Goal: Information Seeking & Learning: Understand process/instructions

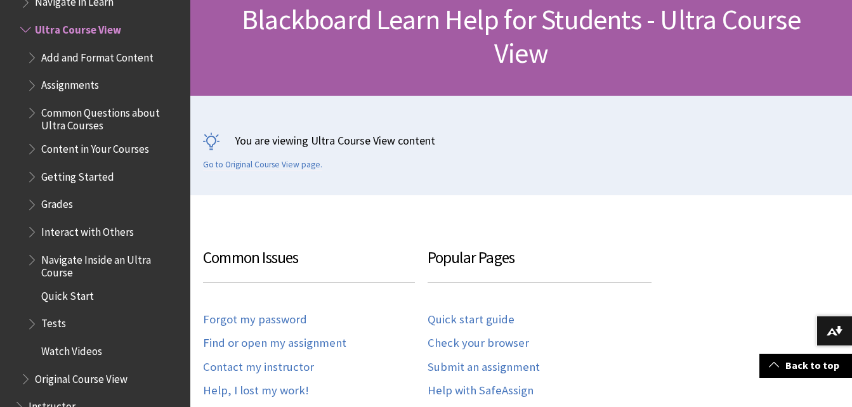
scroll to position [228, 0]
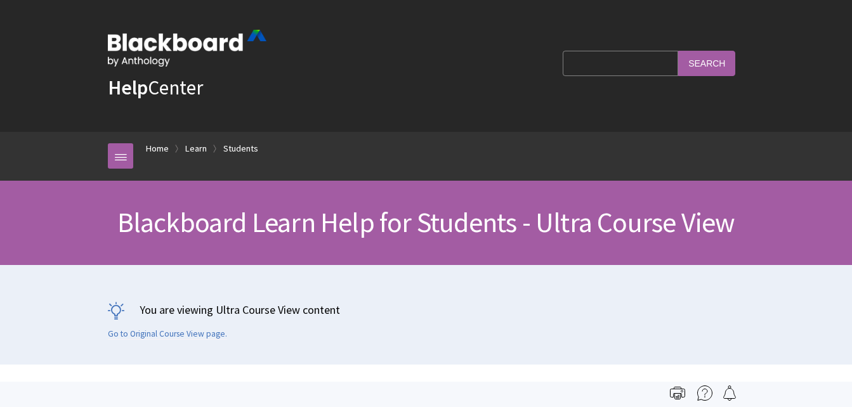
scroll to position [1471, 0]
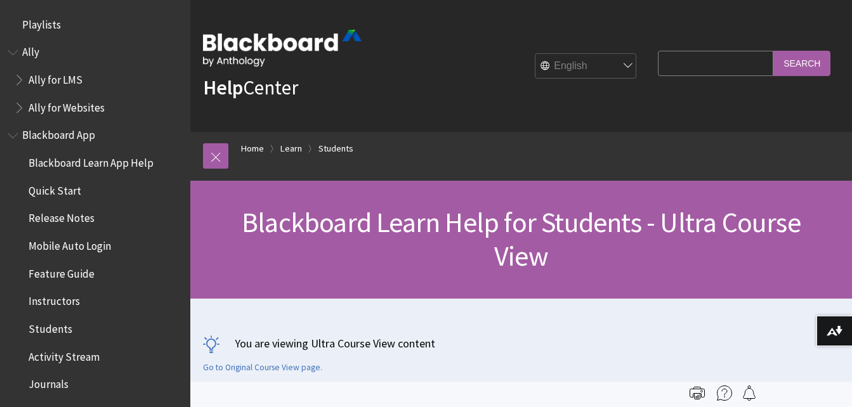
scroll to position [1471, 0]
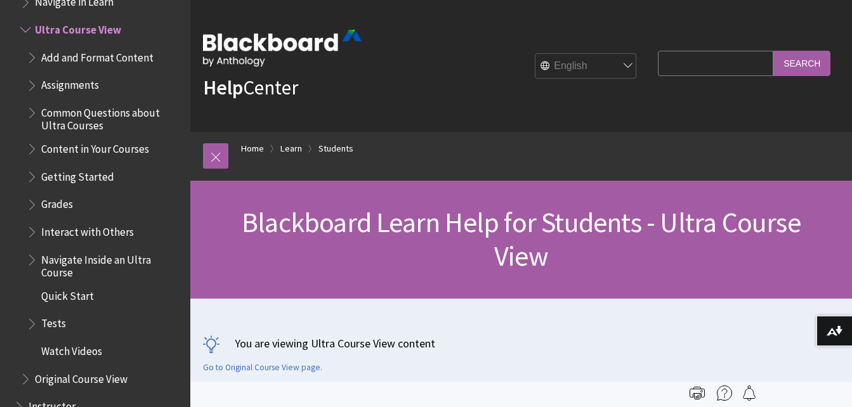
click at [46, 322] on span "Tests" at bounding box center [53, 321] width 25 height 17
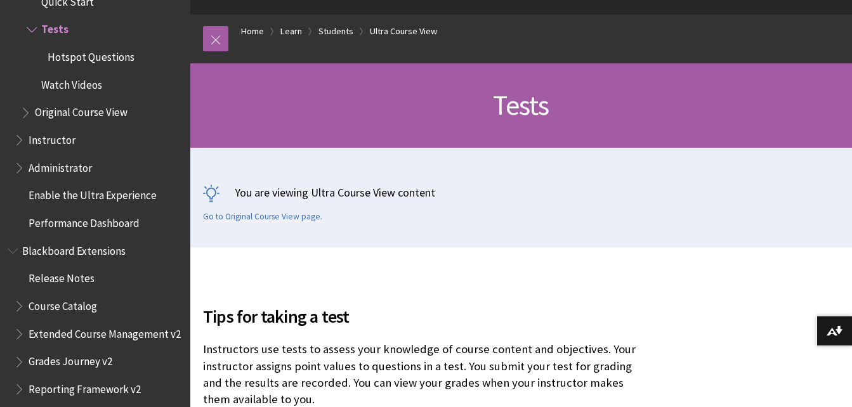
scroll to position [127, 0]
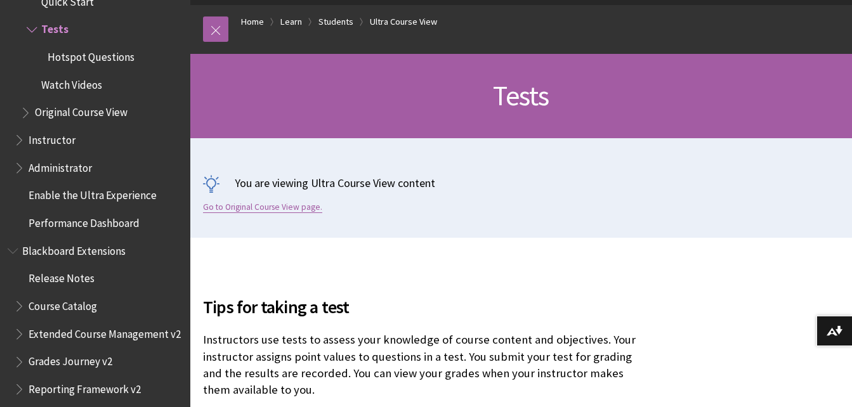
click at [278, 210] on link "Go to Original Course View page." at bounding box center [262, 207] width 119 height 11
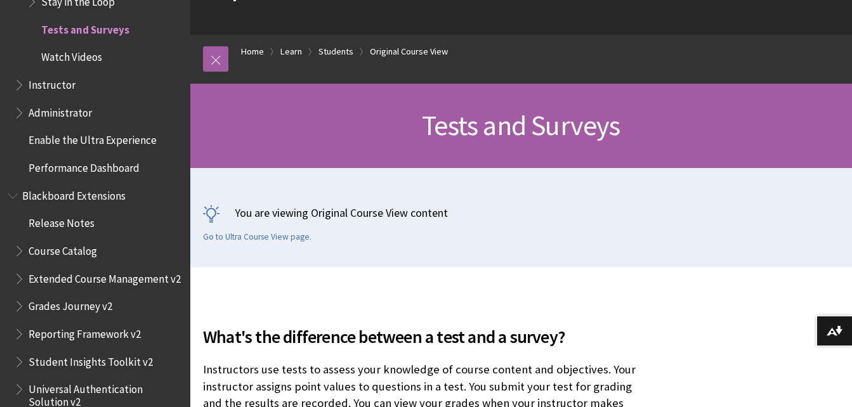
scroll to position [127, 0]
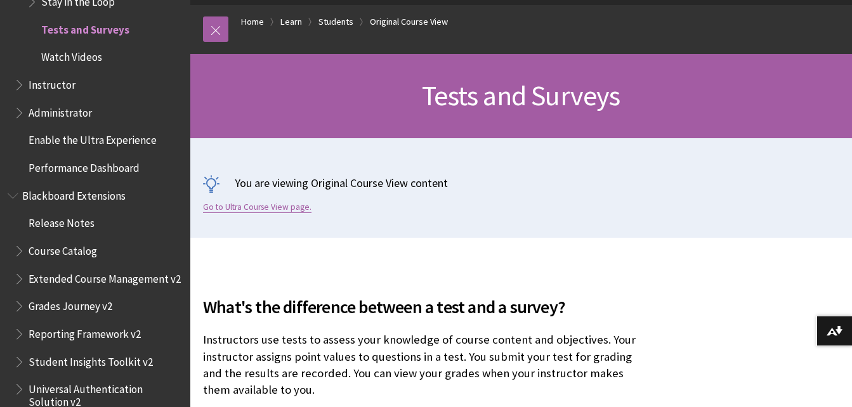
drag, startPoint x: 0, startPoint y: 0, endPoint x: 278, endPoint y: 210, distance: 348.7
click at [278, 210] on link "Go to Ultra Course View page." at bounding box center [257, 207] width 108 height 11
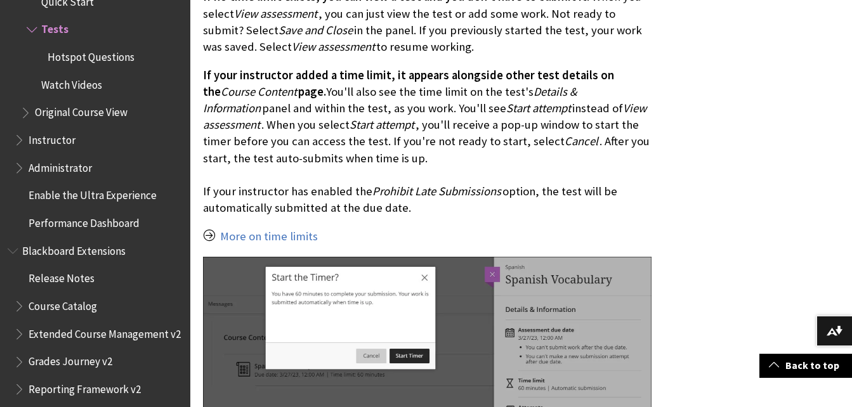
scroll to position [2706, 0]
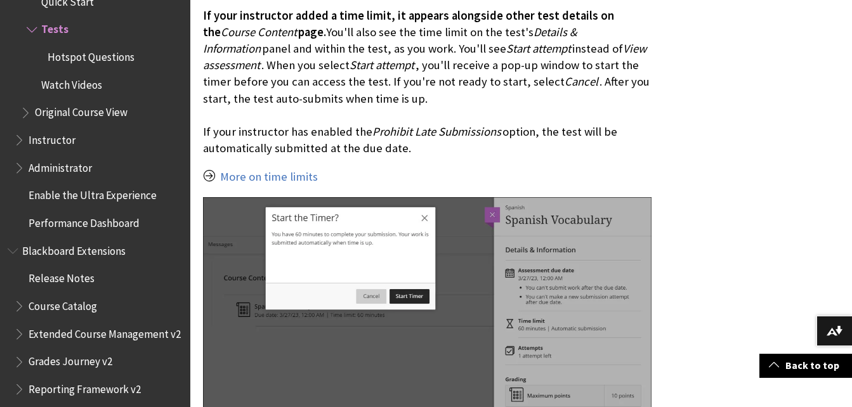
click at [86, 115] on span "Original Course View" at bounding box center [81, 110] width 93 height 17
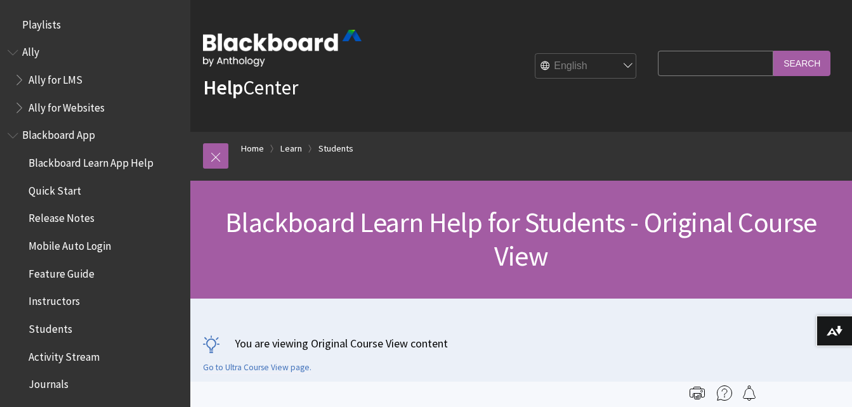
scroll to position [1499, 0]
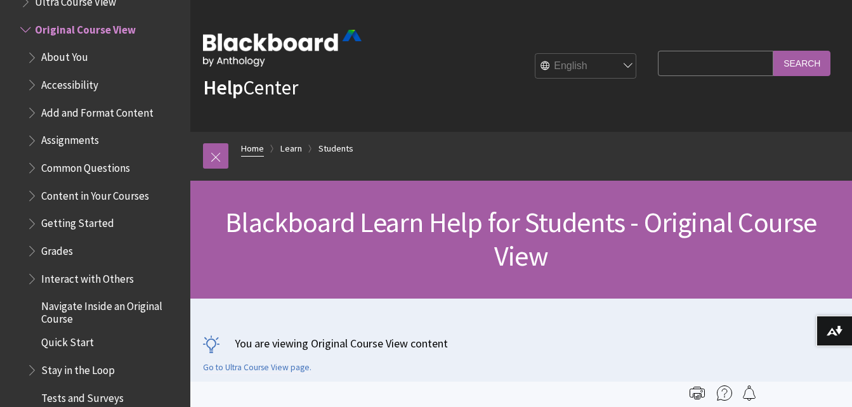
click at [257, 147] on link "Home" at bounding box center [252, 149] width 23 height 16
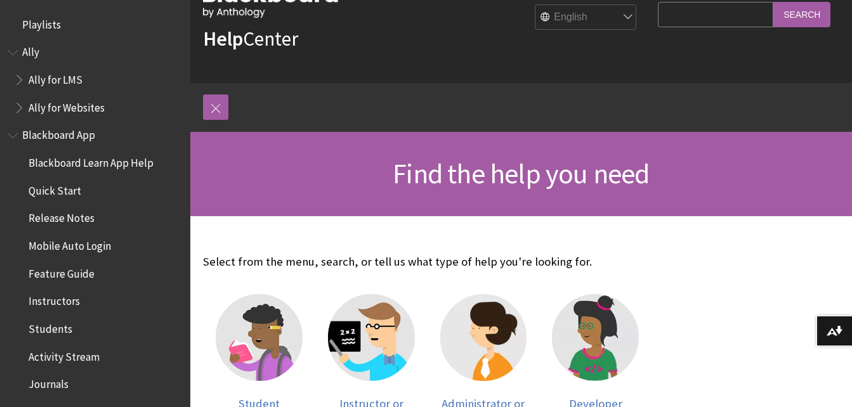
scroll to position [51, 0]
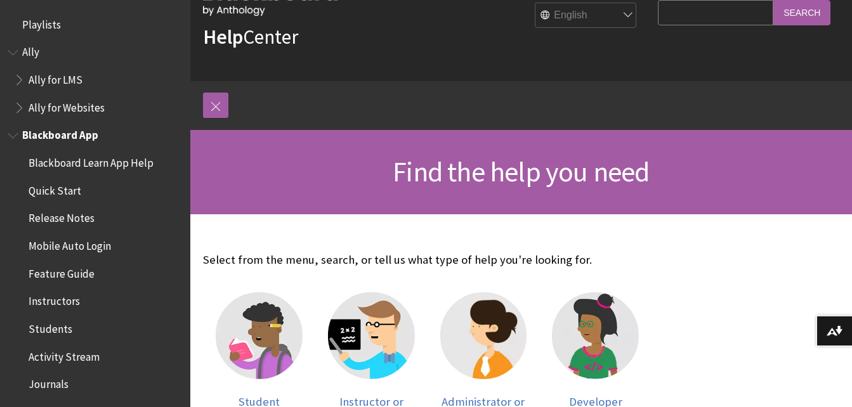
click at [52, 304] on span "Instructors" at bounding box center [54, 299] width 51 height 17
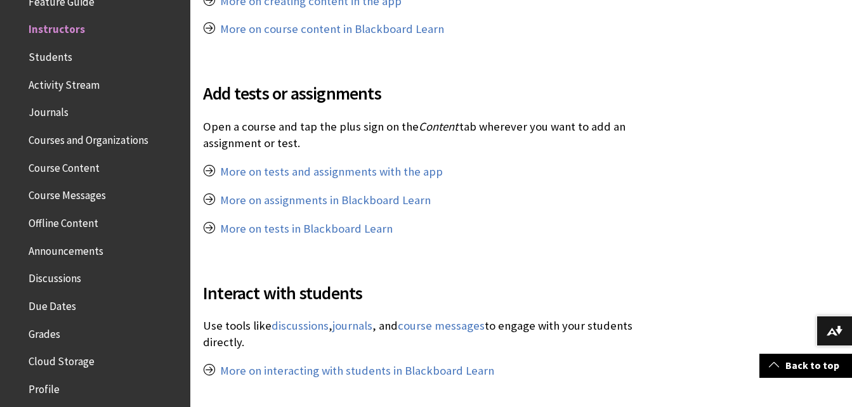
scroll to position [812, 0]
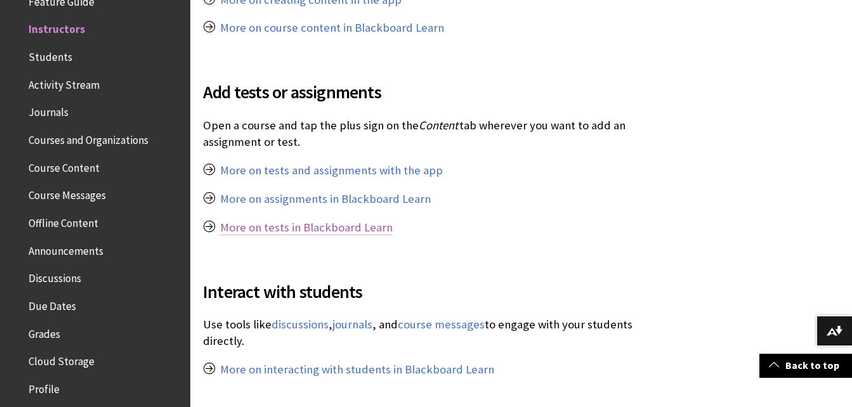
click at [303, 225] on link "More on tests in Blackboard Learn" at bounding box center [306, 227] width 173 height 15
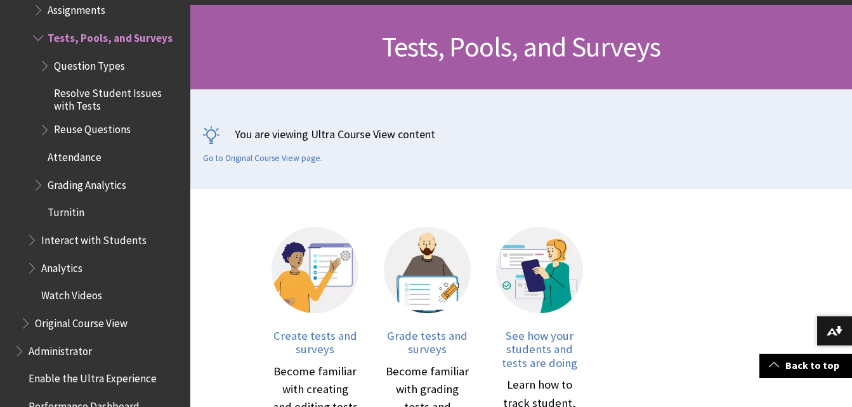
scroll to position [178, 0]
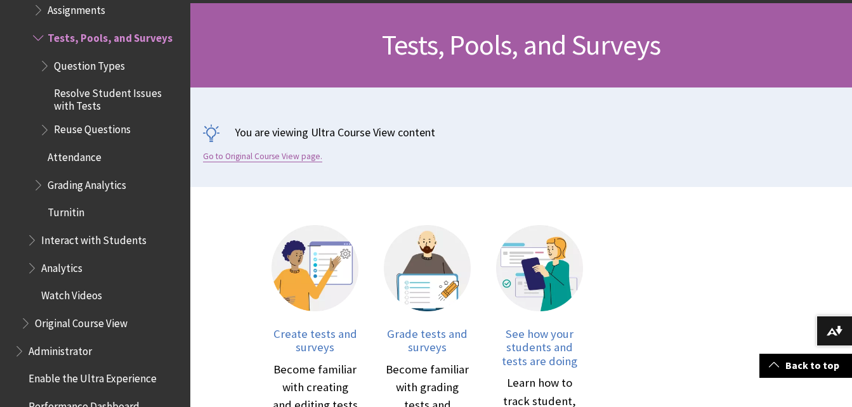
click at [290, 158] on link "Go to Original Course View page." at bounding box center [262, 156] width 119 height 11
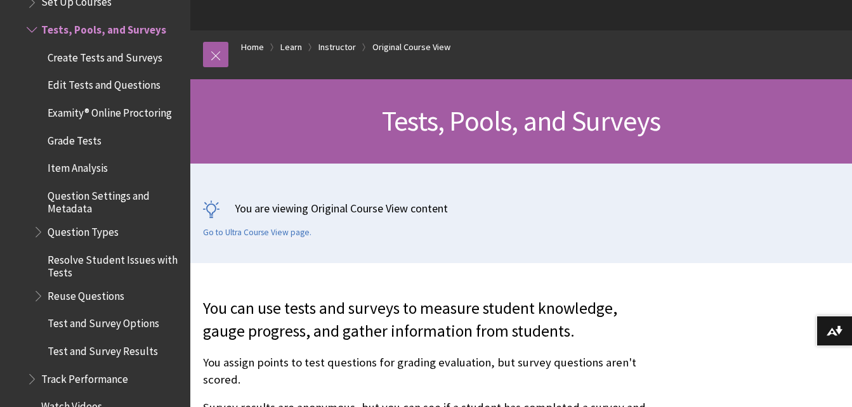
scroll to position [203, 0]
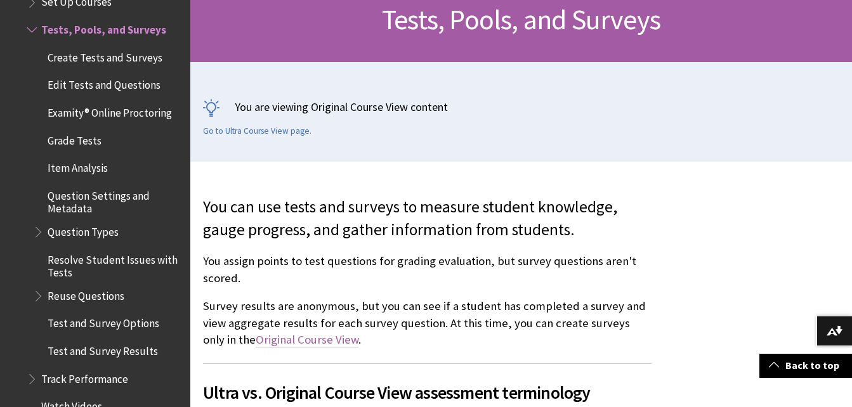
click at [290, 341] on link "Original Course View" at bounding box center [307, 339] width 103 height 15
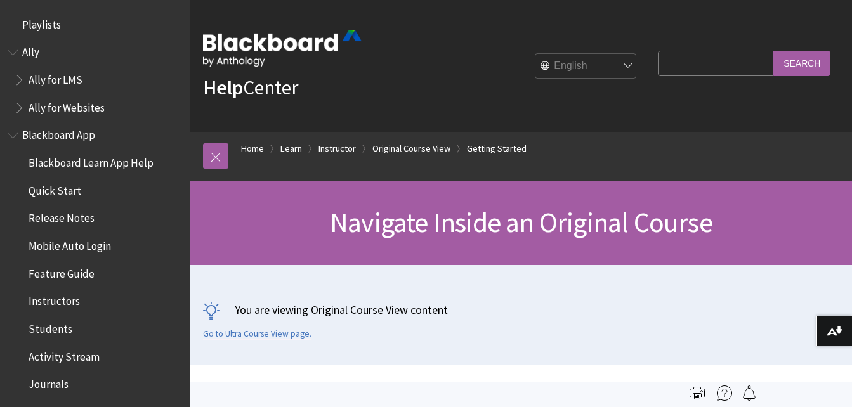
scroll to position [1784, 0]
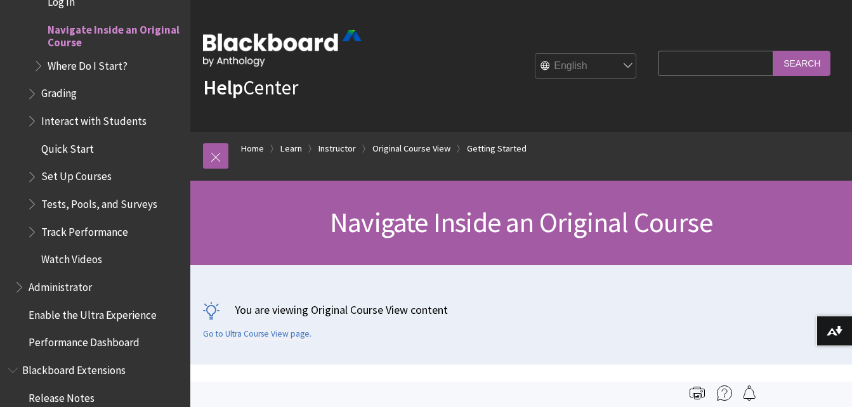
click at [110, 203] on span "Tests, Pools, and Surveys" at bounding box center [99, 201] width 116 height 17
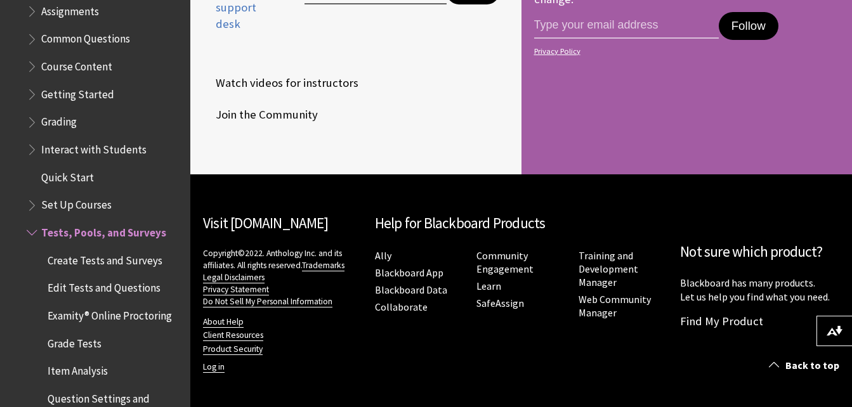
scroll to position [1602, 0]
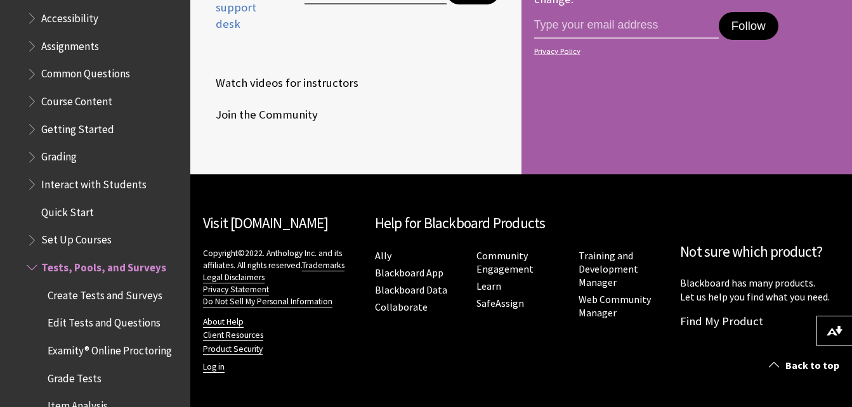
click at [77, 242] on span "Set Up Courses" at bounding box center [76, 238] width 70 height 17
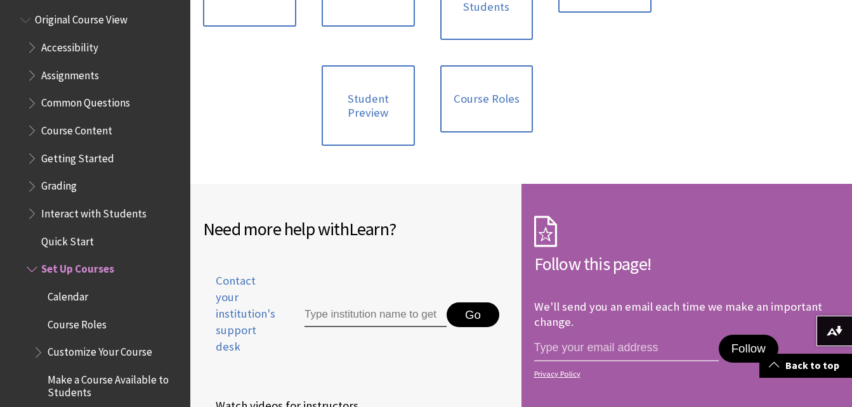
scroll to position [1547, 0]
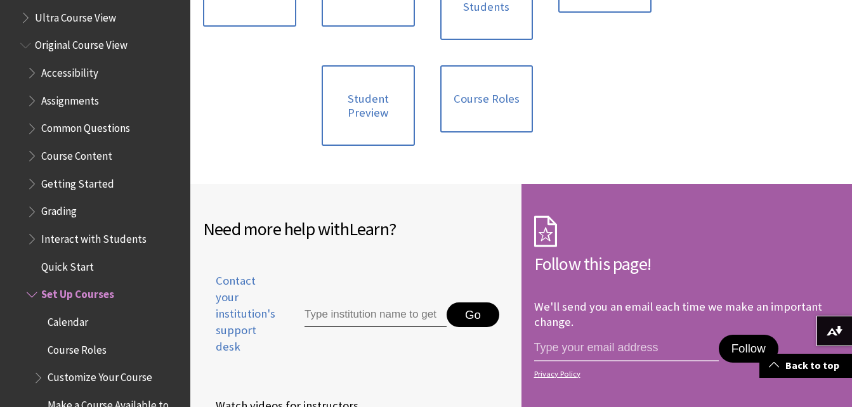
click at [98, 157] on span "Course Content" at bounding box center [76, 153] width 71 height 17
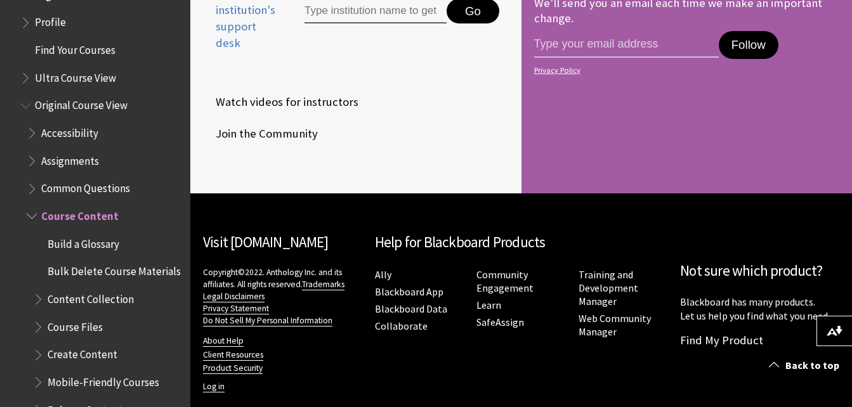
scroll to position [1461, 0]
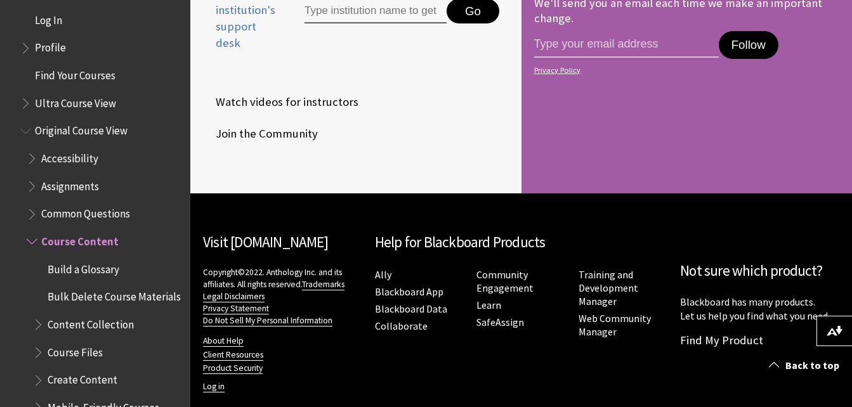
click at [52, 26] on span "Log In" at bounding box center [48, 18] width 27 height 17
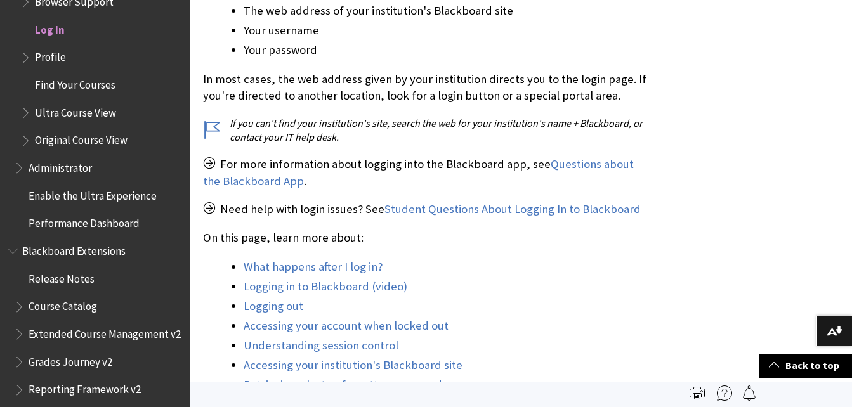
scroll to position [431, 0]
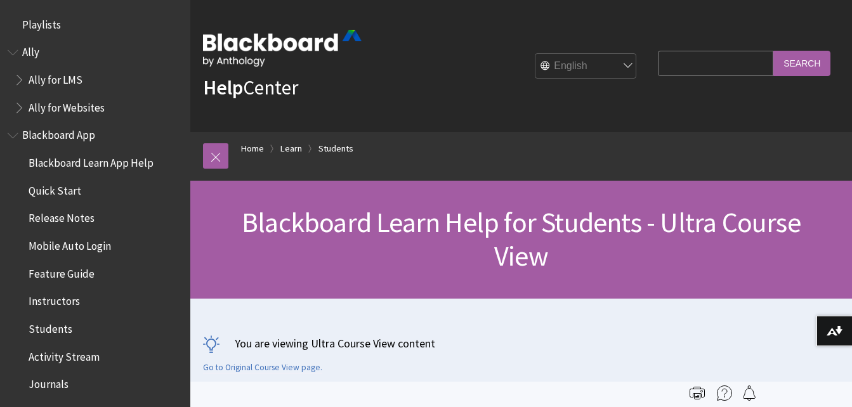
scroll to position [1471, 0]
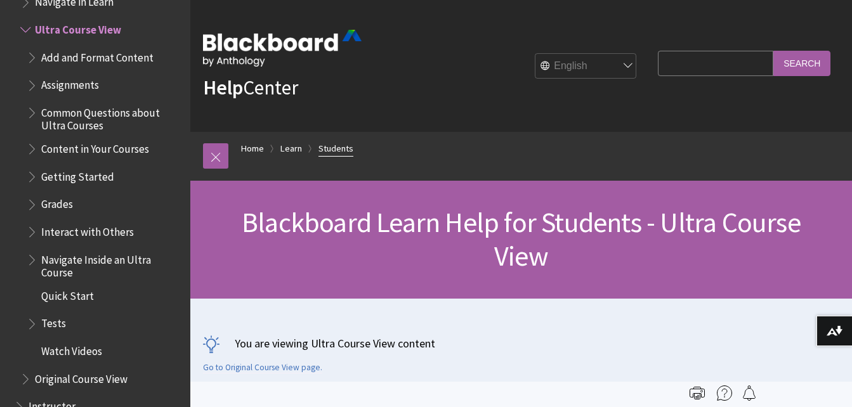
click at [334, 145] on link "Students" at bounding box center [335, 149] width 35 height 16
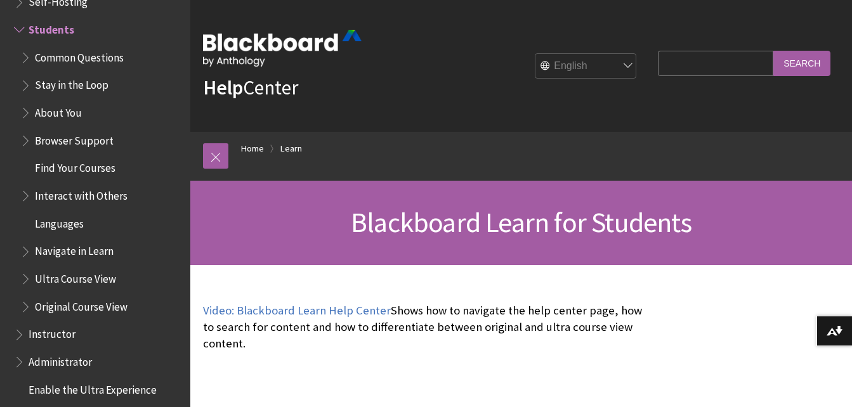
click at [80, 337] on span "Instructor" at bounding box center [98, 335] width 169 height 22
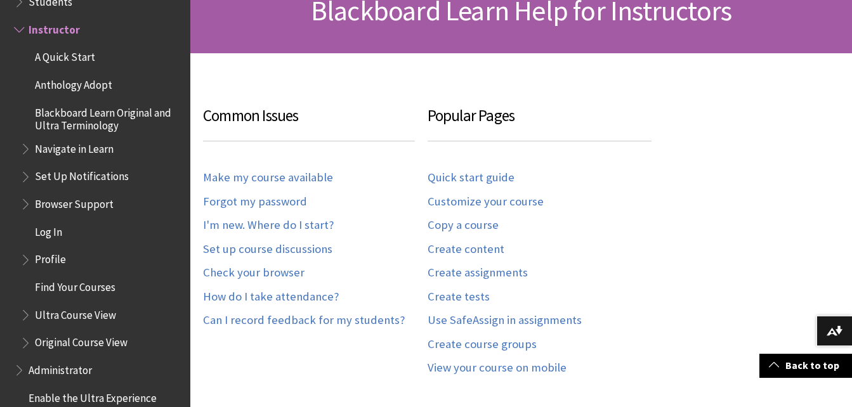
scroll to position [237, 0]
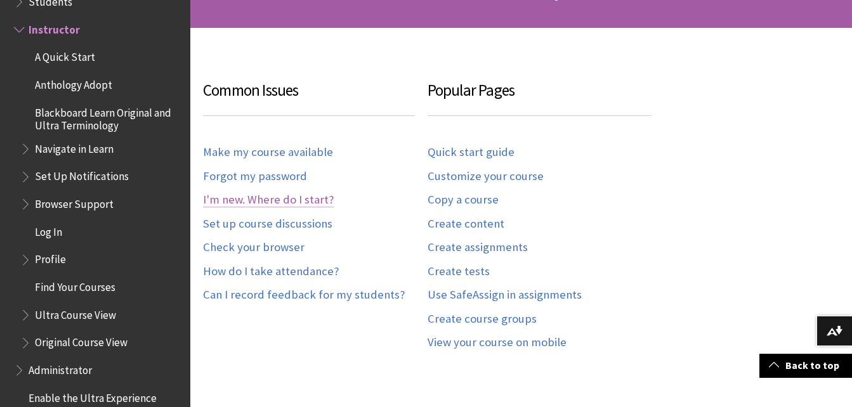
click at [270, 197] on link "I'm new. Where do I start?" at bounding box center [268, 200] width 131 height 15
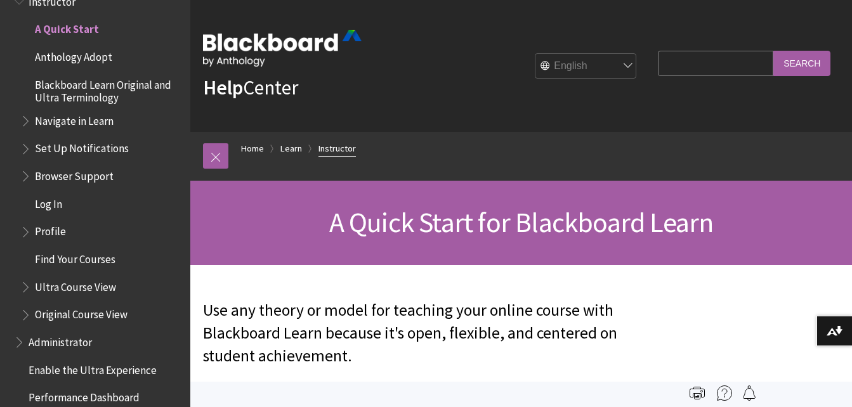
click at [335, 149] on link "Instructor" at bounding box center [336, 149] width 37 height 16
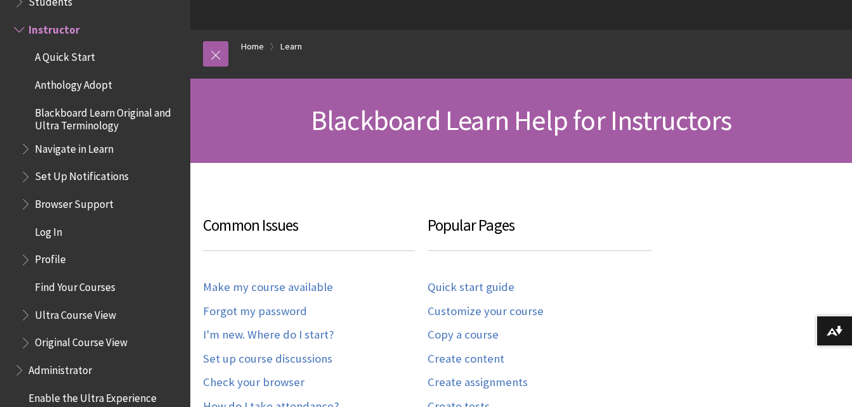
scroll to position [127, 0]
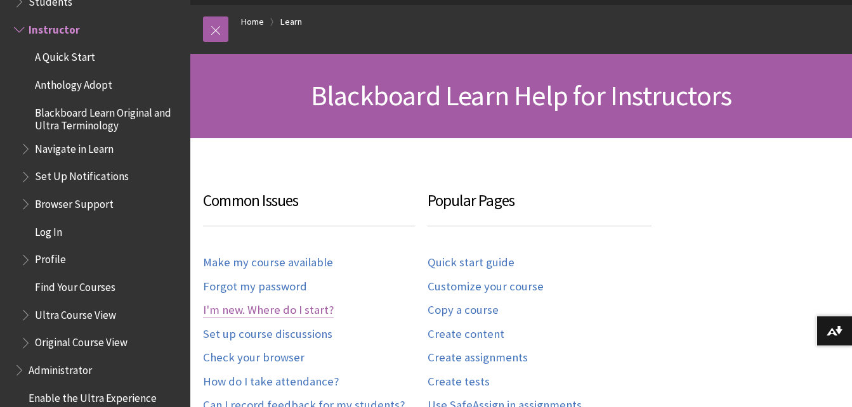
click at [221, 314] on link "I'm new. Where do I start?" at bounding box center [268, 310] width 131 height 15
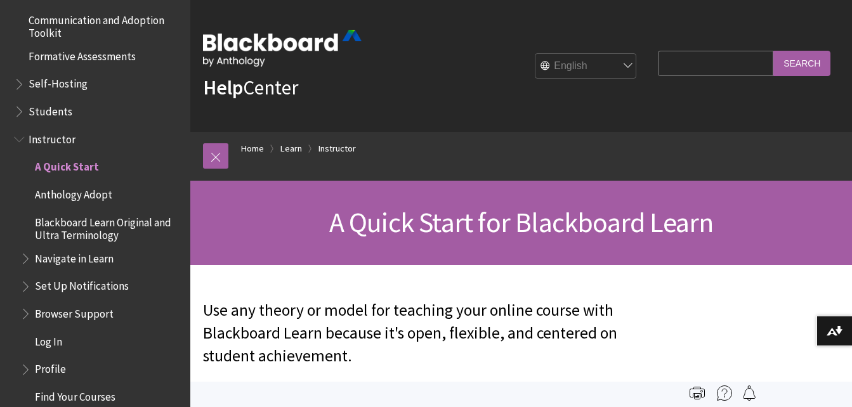
scroll to position [1125, 0]
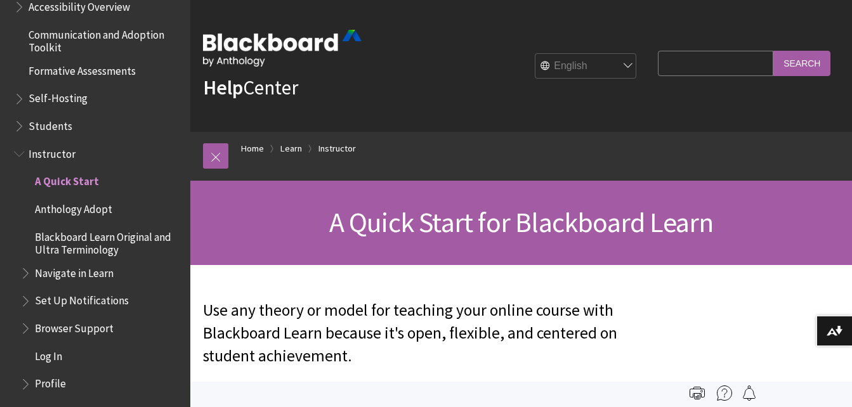
click at [78, 125] on span "Students" at bounding box center [98, 126] width 169 height 22
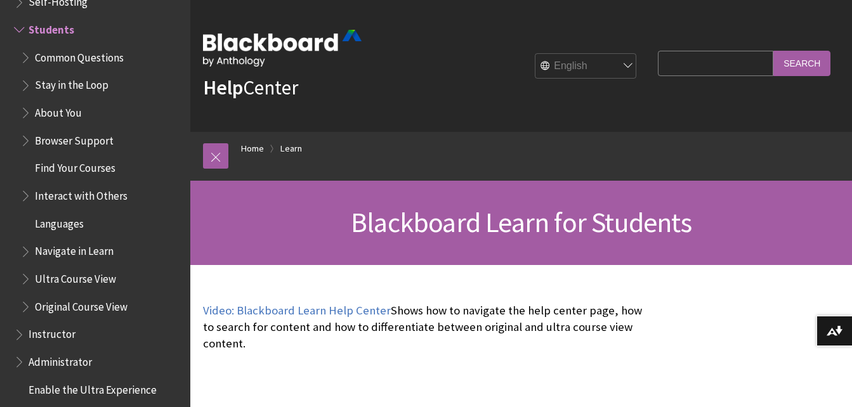
click at [20, 32] on span "Book outline for Blackboard Learn Help" at bounding box center [20, 27] width 13 height 16
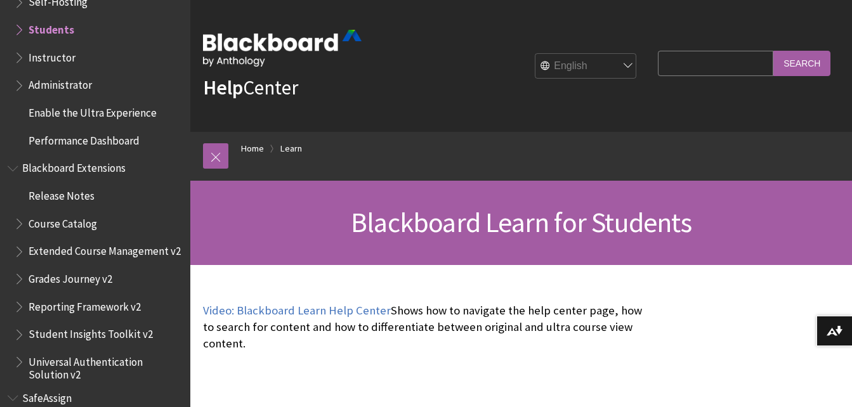
click at [20, 32] on span "Book outline for Blackboard Learn Help" at bounding box center [20, 27] width 13 height 16
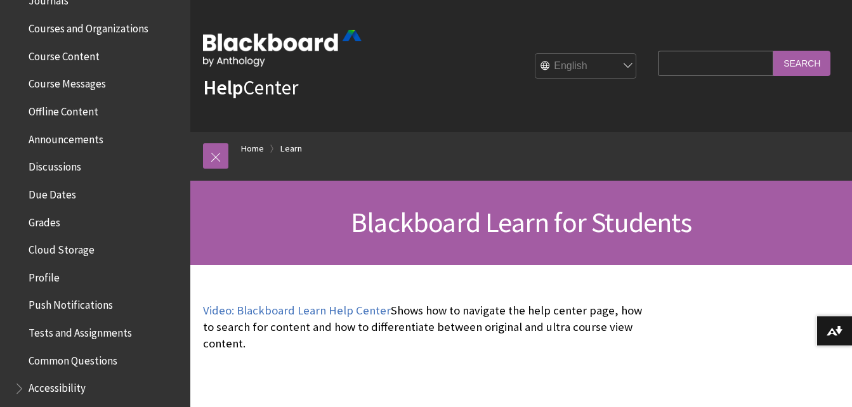
scroll to position [376, 0]
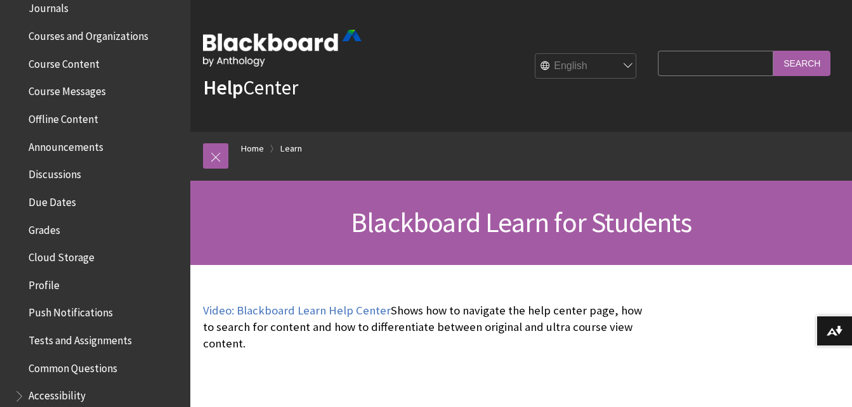
click at [85, 63] on span "Course Content" at bounding box center [64, 61] width 71 height 17
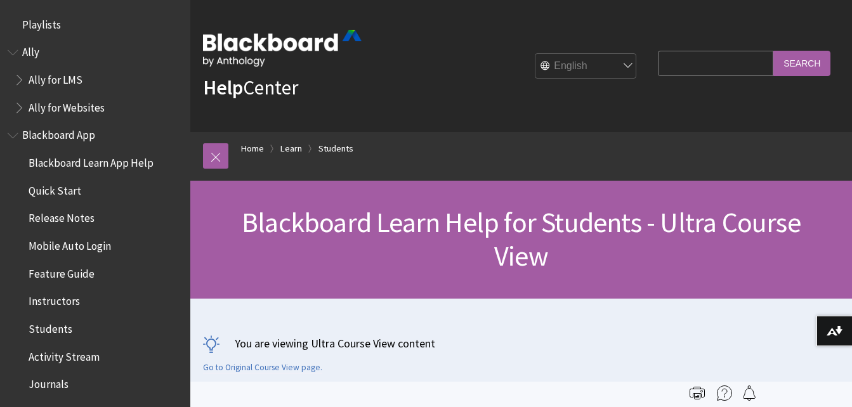
scroll to position [1471, 0]
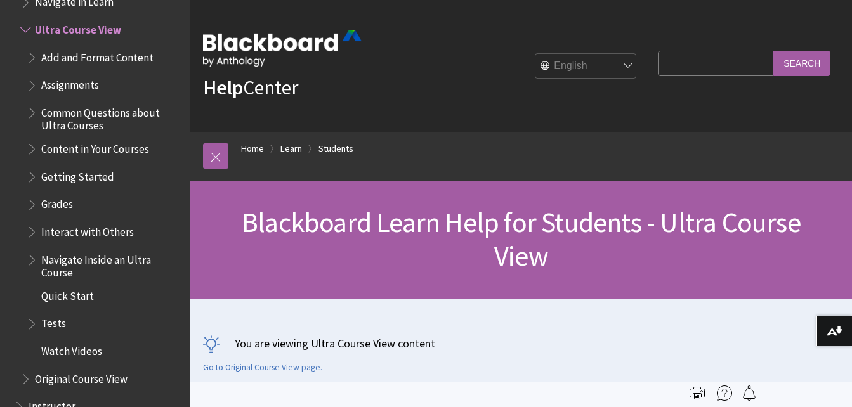
click at [54, 321] on span "Tests" at bounding box center [53, 321] width 25 height 17
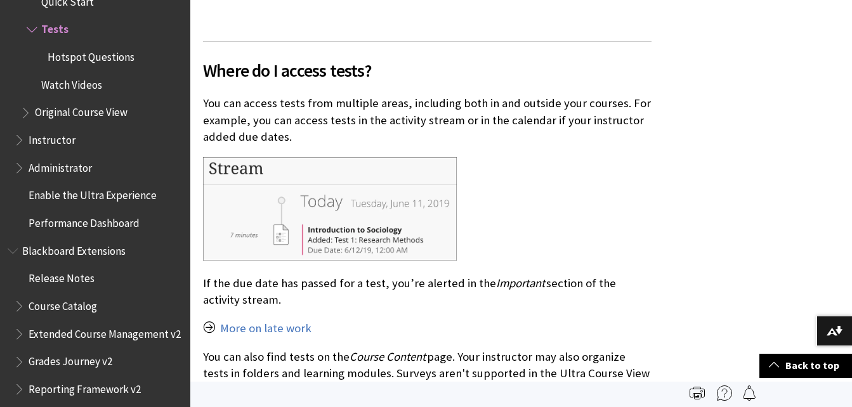
scroll to position [1039, 0]
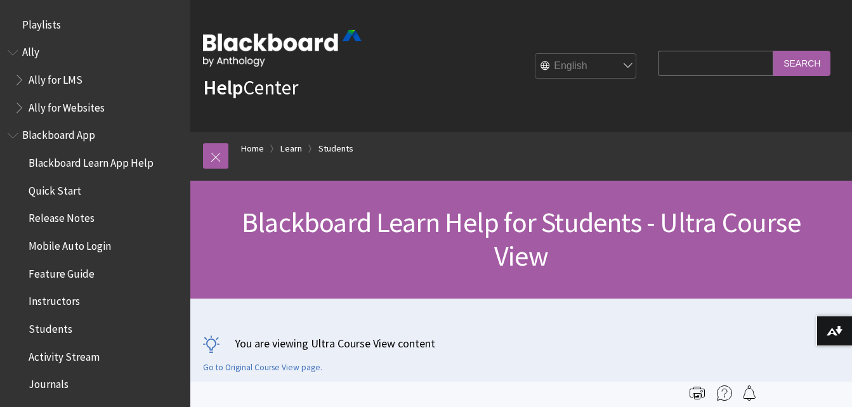
scroll to position [1471, 0]
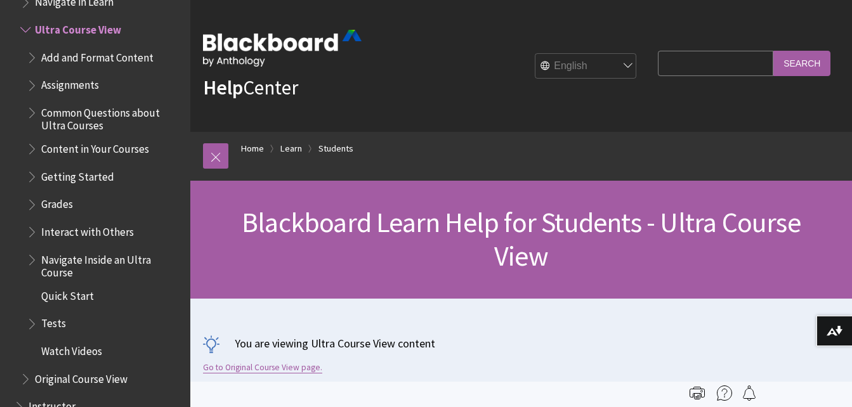
click at [290, 362] on link "Go to Original Course View page." at bounding box center [262, 367] width 119 height 11
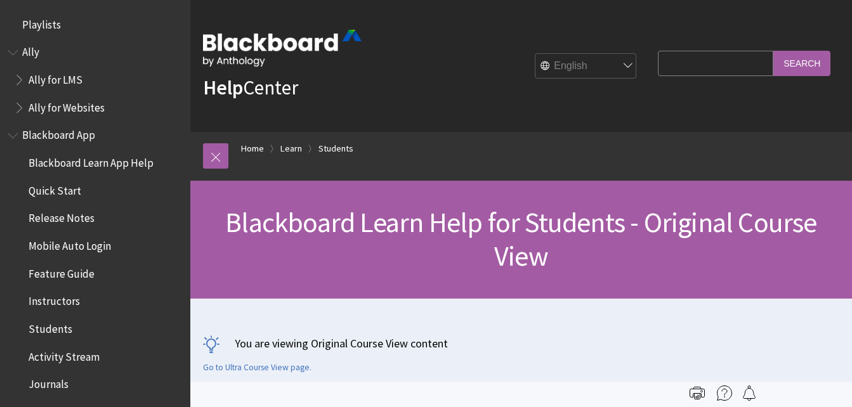
scroll to position [1499, 0]
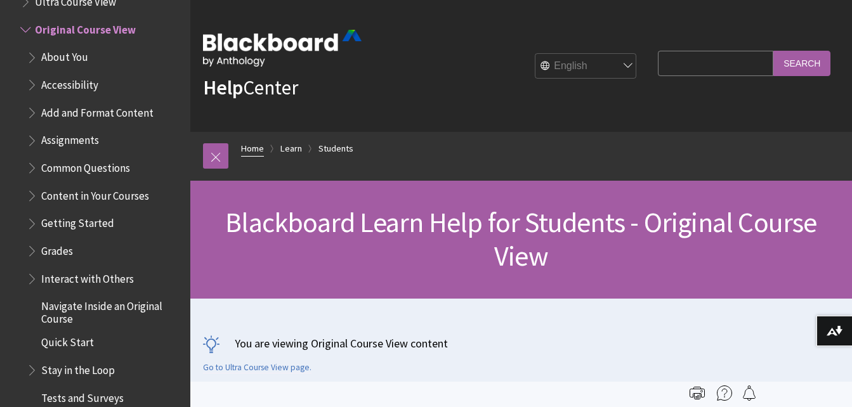
click at [252, 155] on link "Home" at bounding box center [252, 149] width 23 height 16
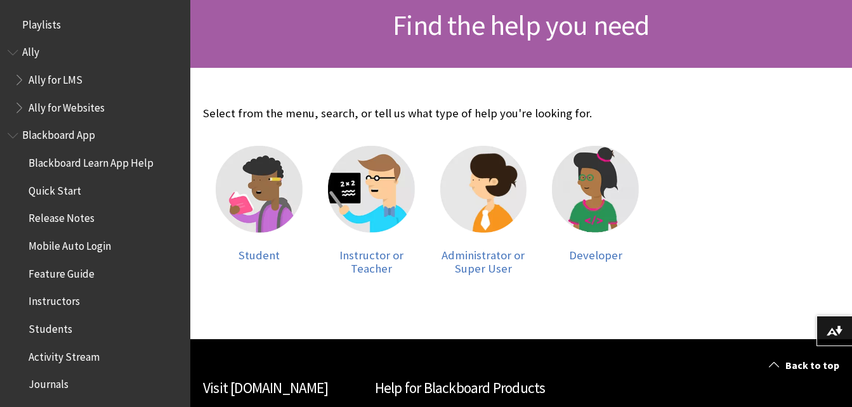
scroll to position [228, 0]
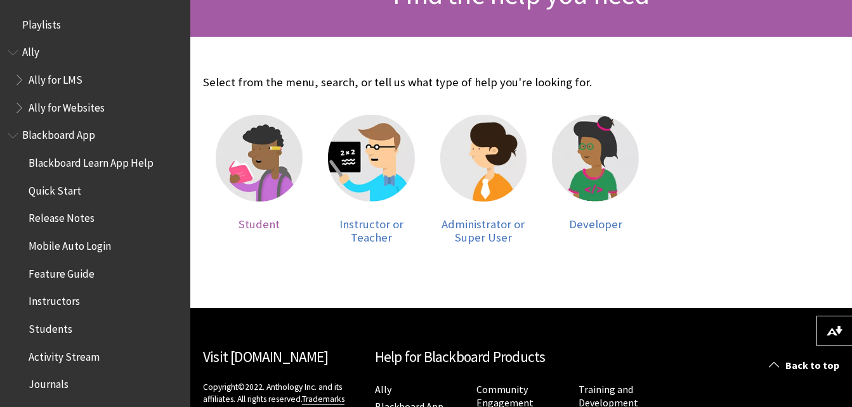
click at [241, 171] on img at bounding box center [259, 158] width 87 height 87
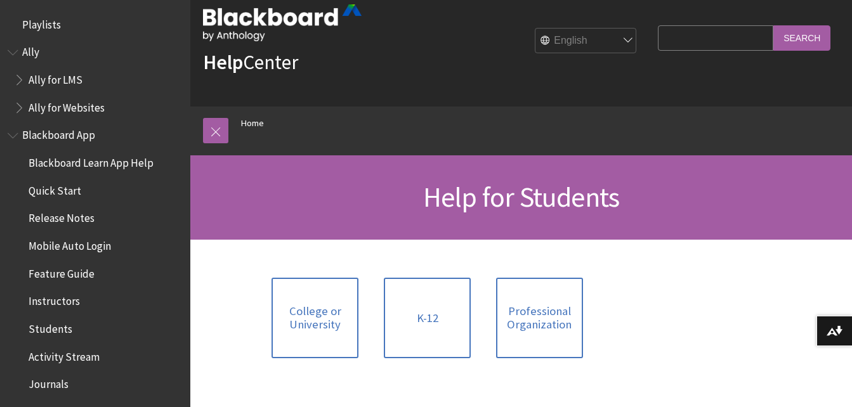
scroll to position [51, 0]
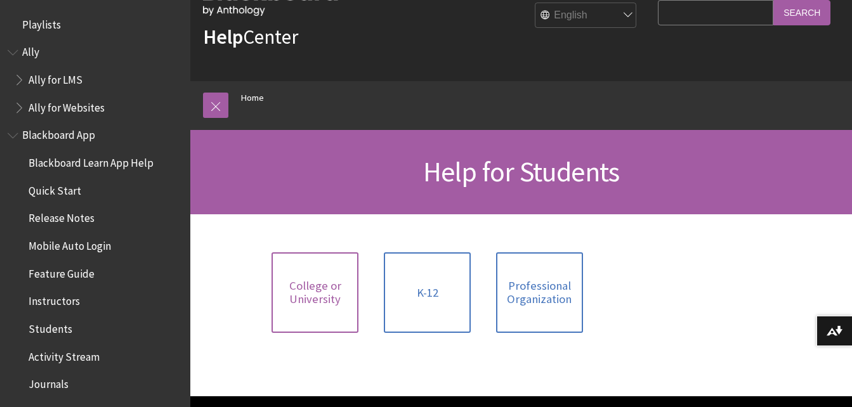
click at [328, 290] on span "College or University" at bounding box center [315, 292] width 72 height 27
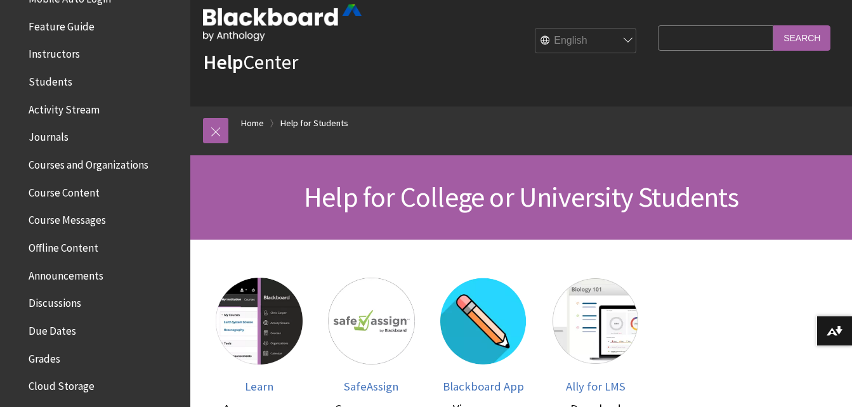
scroll to position [304, 0]
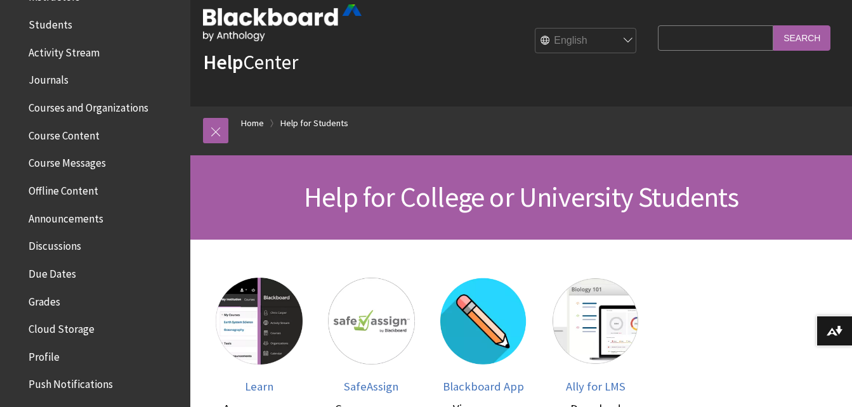
click at [91, 140] on span "Course Content" at bounding box center [64, 133] width 71 height 17
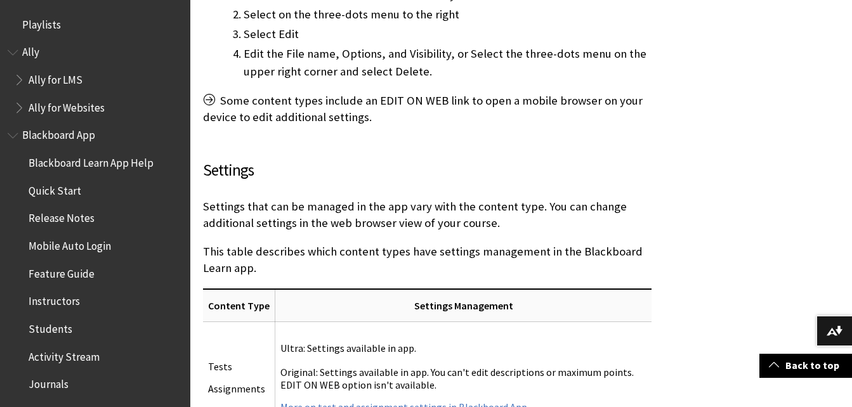
scroll to position [5042, 0]
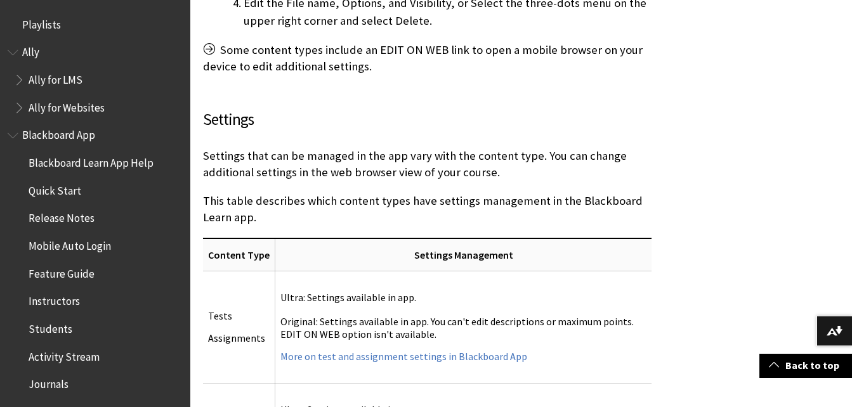
click at [56, 194] on span "Quick Start" at bounding box center [55, 188] width 53 height 17
click at [67, 136] on span "Blackboard App" at bounding box center [58, 133] width 73 height 17
click at [48, 329] on span "Students" at bounding box center [51, 326] width 44 height 17
click at [48, 329] on span "Students" at bounding box center [52, 326] width 46 height 17
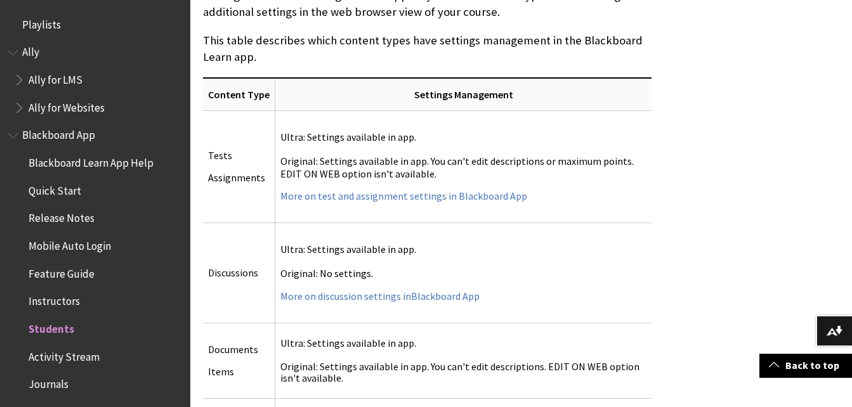
scroll to position [5210, 0]
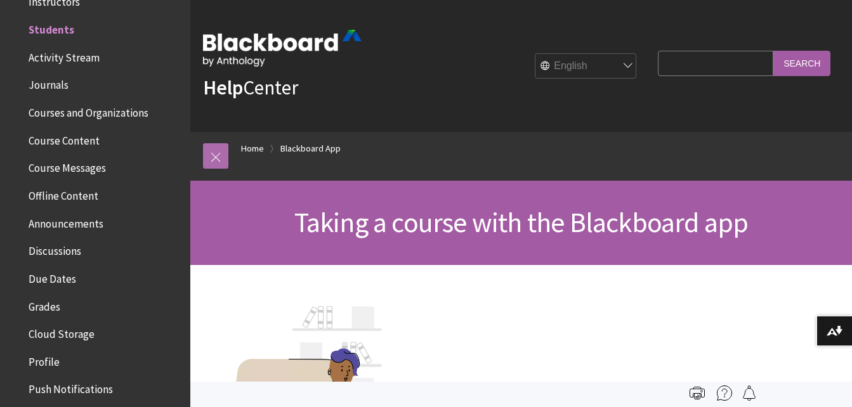
click at [216, 161] on link at bounding box center [215, 155] width 25 height 25
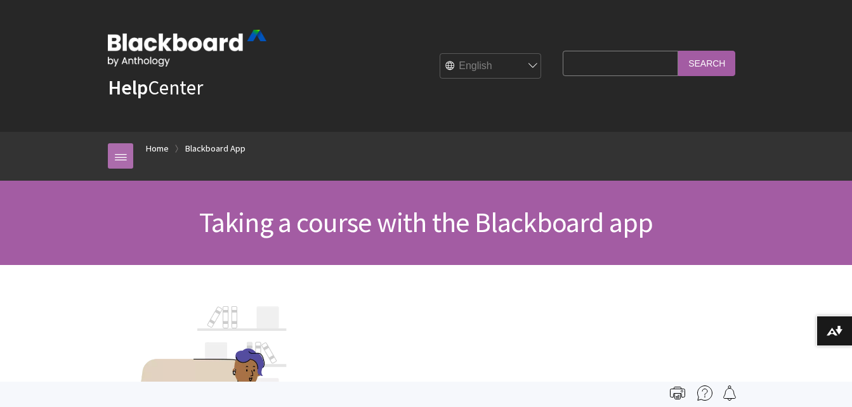
click at [111, 157] on link at bounding box center [120, 155] width 25 height 25
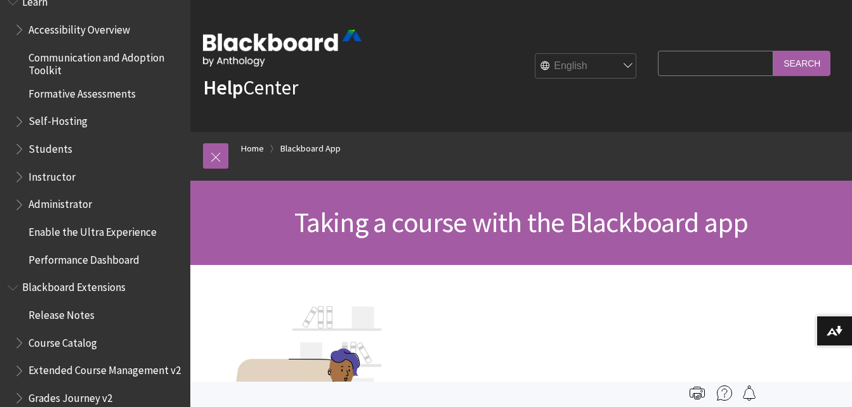
scroll to position [1128, 0]
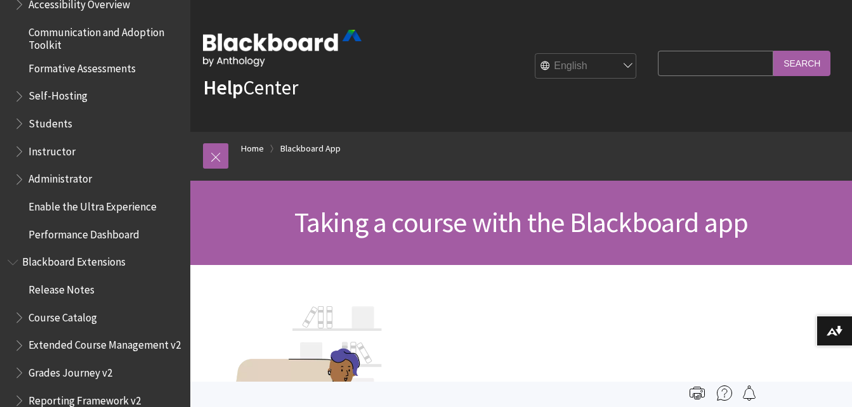
click at [55, 127] on span "Students" at bounding box center [51, 121] width 44 height 17
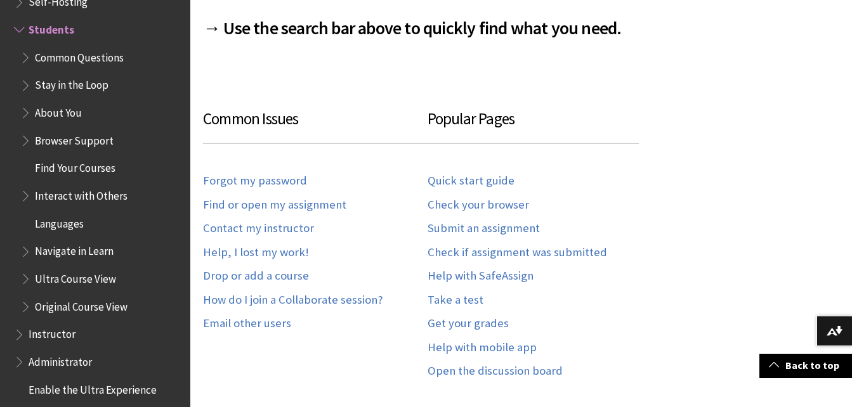
scroll to position [658, 0]
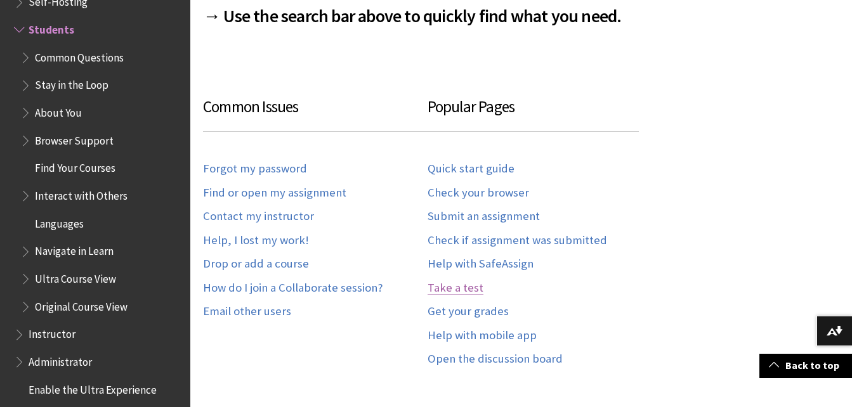
click at [456, 281] on link "Take a test" at bounding box center [455, 288] width 56 height 15
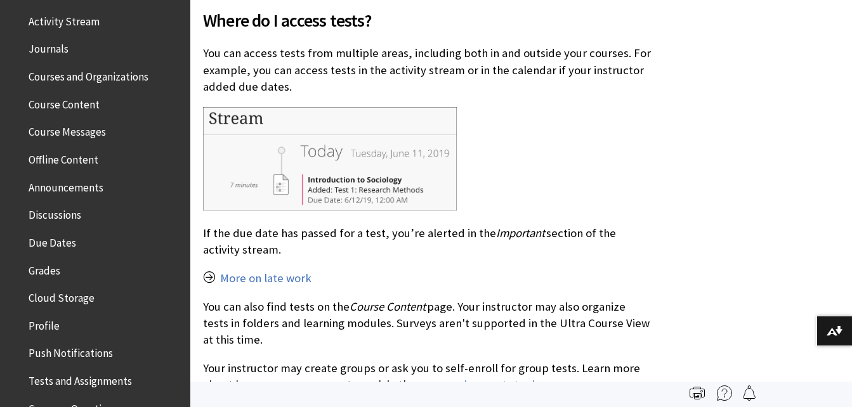
scroll to position [334, 0]
click at [75, 107] on span "Course Content" at bounding box center [64, 103] width 71 height 17
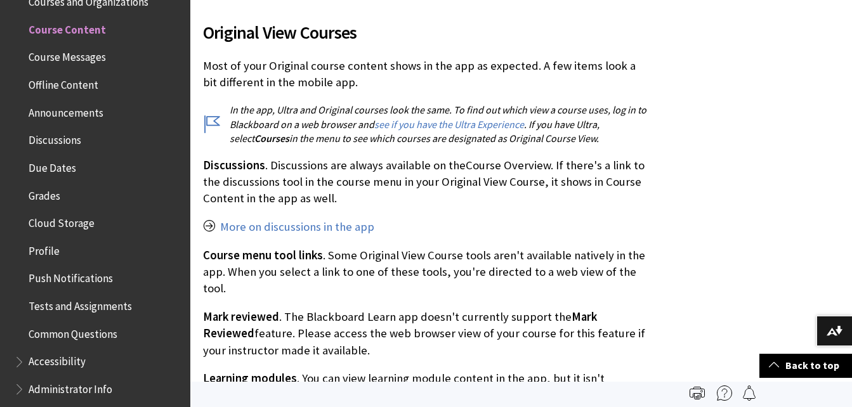
scroll to position [1776, 0]
